Goal: Find specific page/section: Find specific page/section

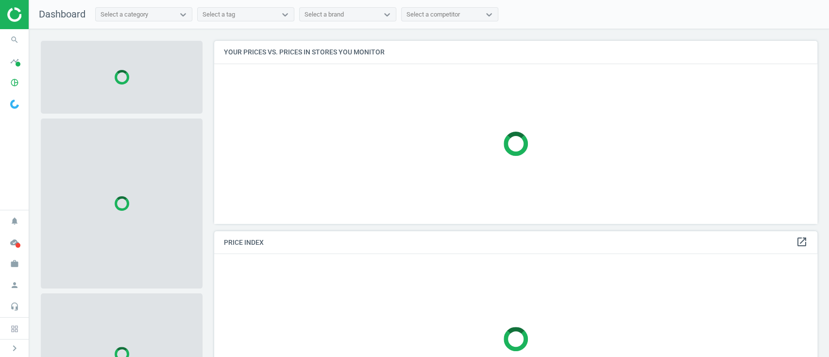
scroll to position [202, 613]
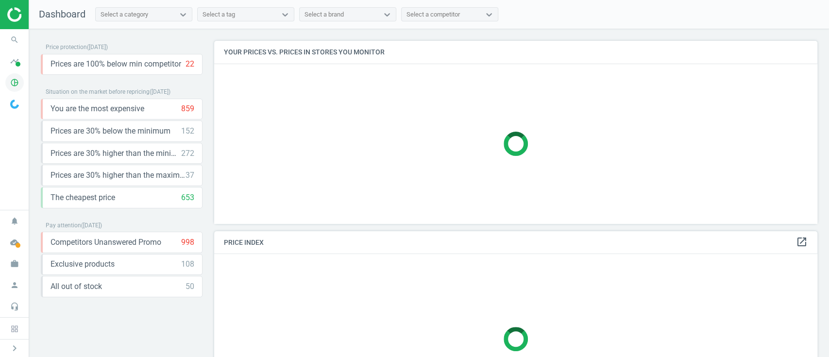
click at [12, 81] on icon "pie_chart_outlined" at bounding box center [14, 82] width 18 height 18
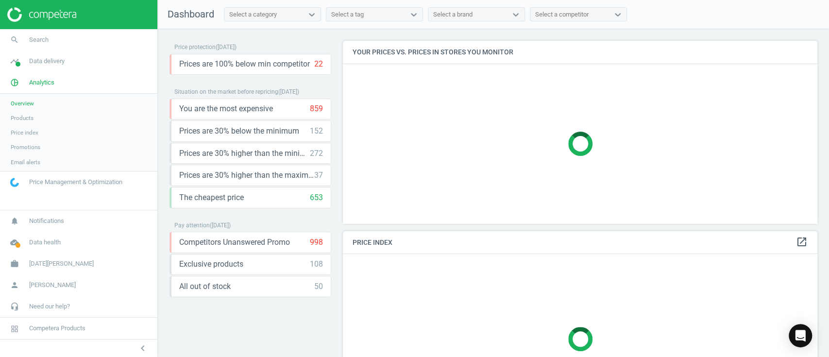
scroll to position [202, 484]
click at [24, 119] on span "Products" at bounding box center [22, 118] width 23 height 8
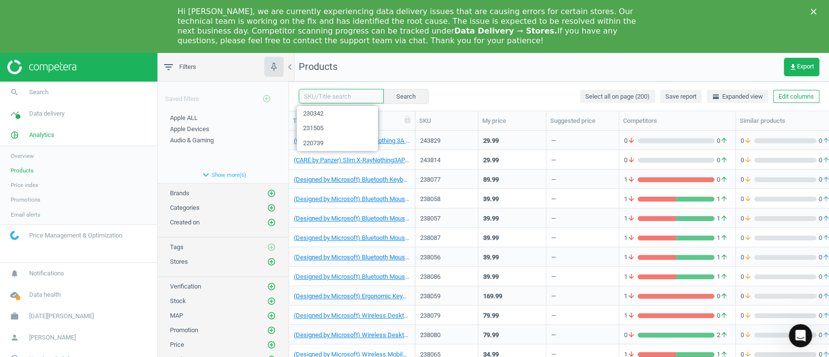
click at [339, 94] on input "text" at bounding box center [341, 96] width 85 height 15
paste input "238496"
type input "238496"
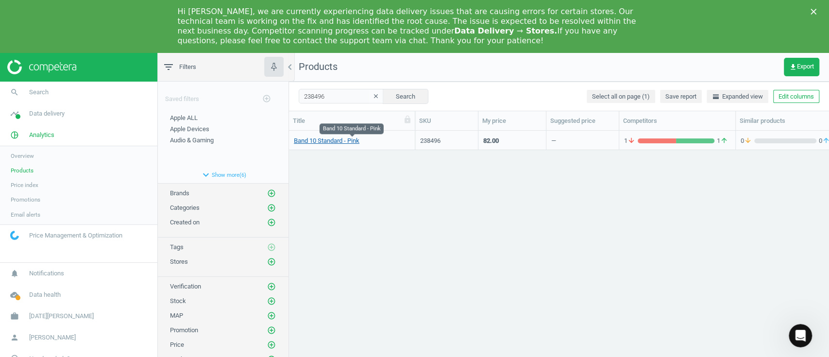
click at [342, 142] on link "Band 10 Standard - Pink" at bounding box center [327, 140] width 66 height 9
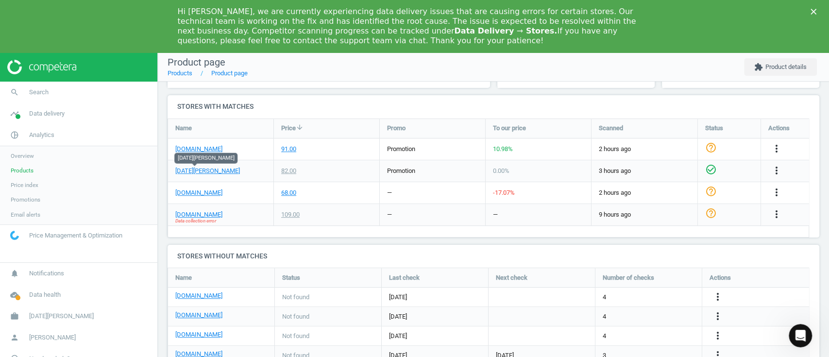
click at [17, 172] on span "Products" at bounding box center [22, 171] width 23 height 8
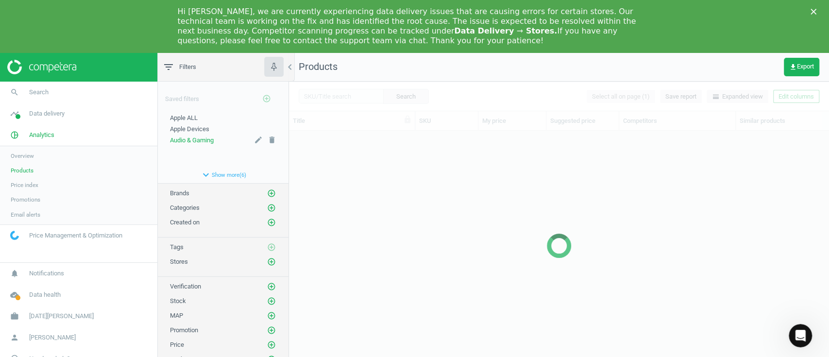
scroll to position [240, 529]
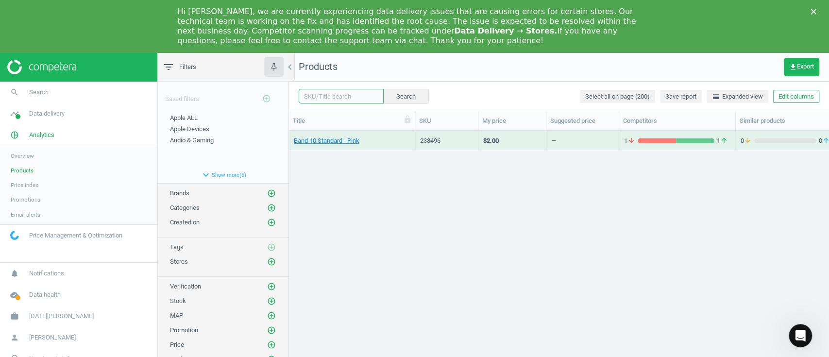
click at [341, 96] on input "text" at bounding box center [341, 96] width 85 height 15
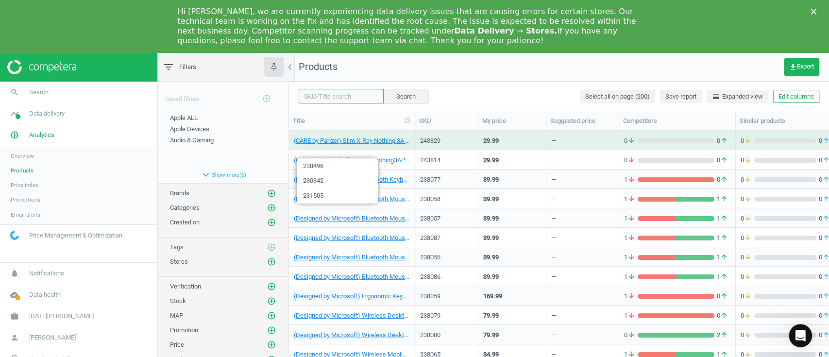
paste input "238500"
type input "238500"
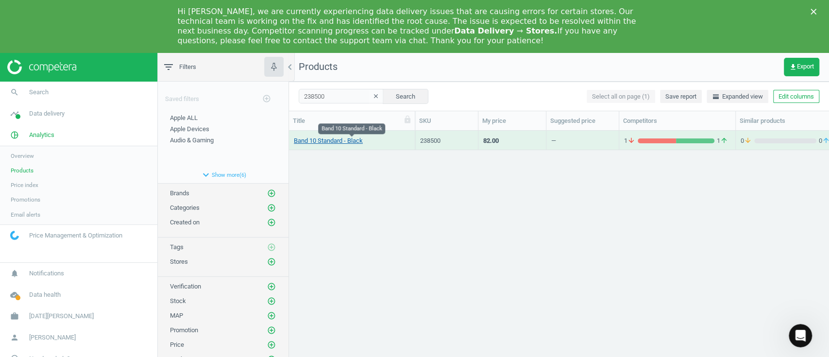
click at [324, 144] on link "Band 10 Standard - Black" at bounding box center [328, 140] width 69 height 9
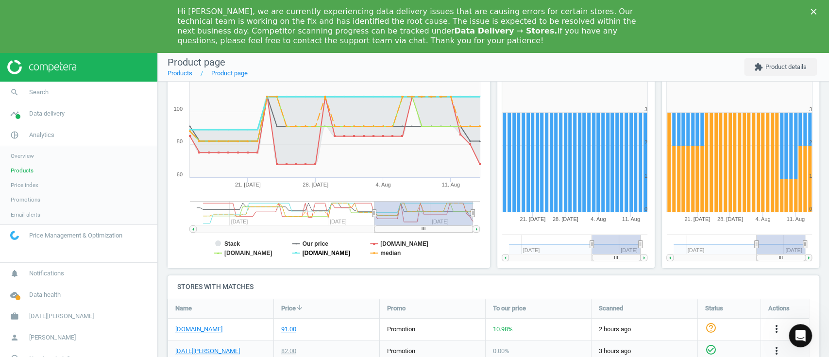
scroll to position [65, 0]
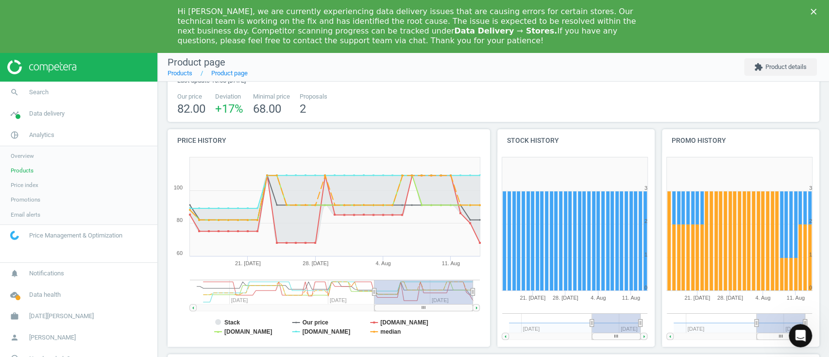
click at [816, 13] on icon "Close" at bounding box center [813, 12] width 6 height 6
